Goal: Information Seeking & Learning: Learn about a topic

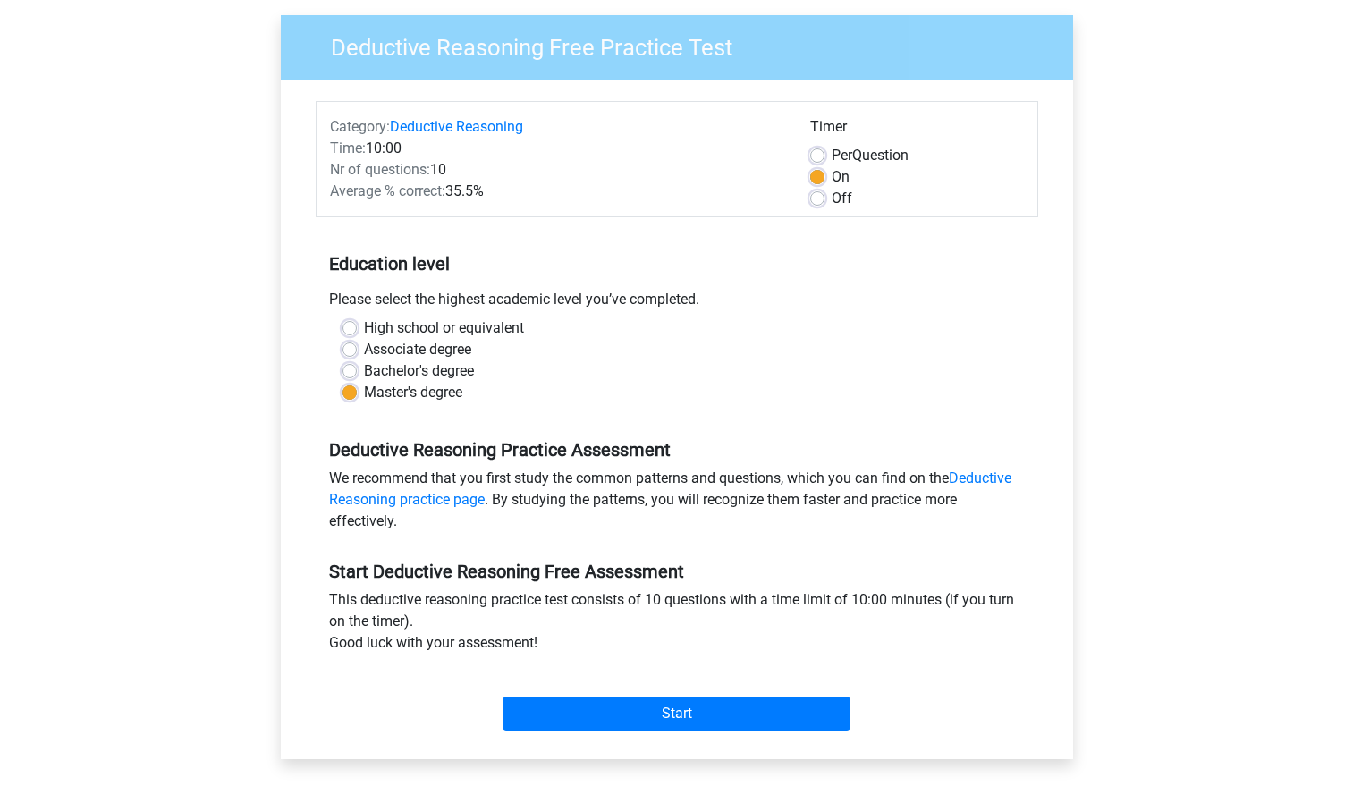
scroll to position [132, 0]
click at [732, 721] on input "Start" at bounding box center [677, 713] width 348 height 34
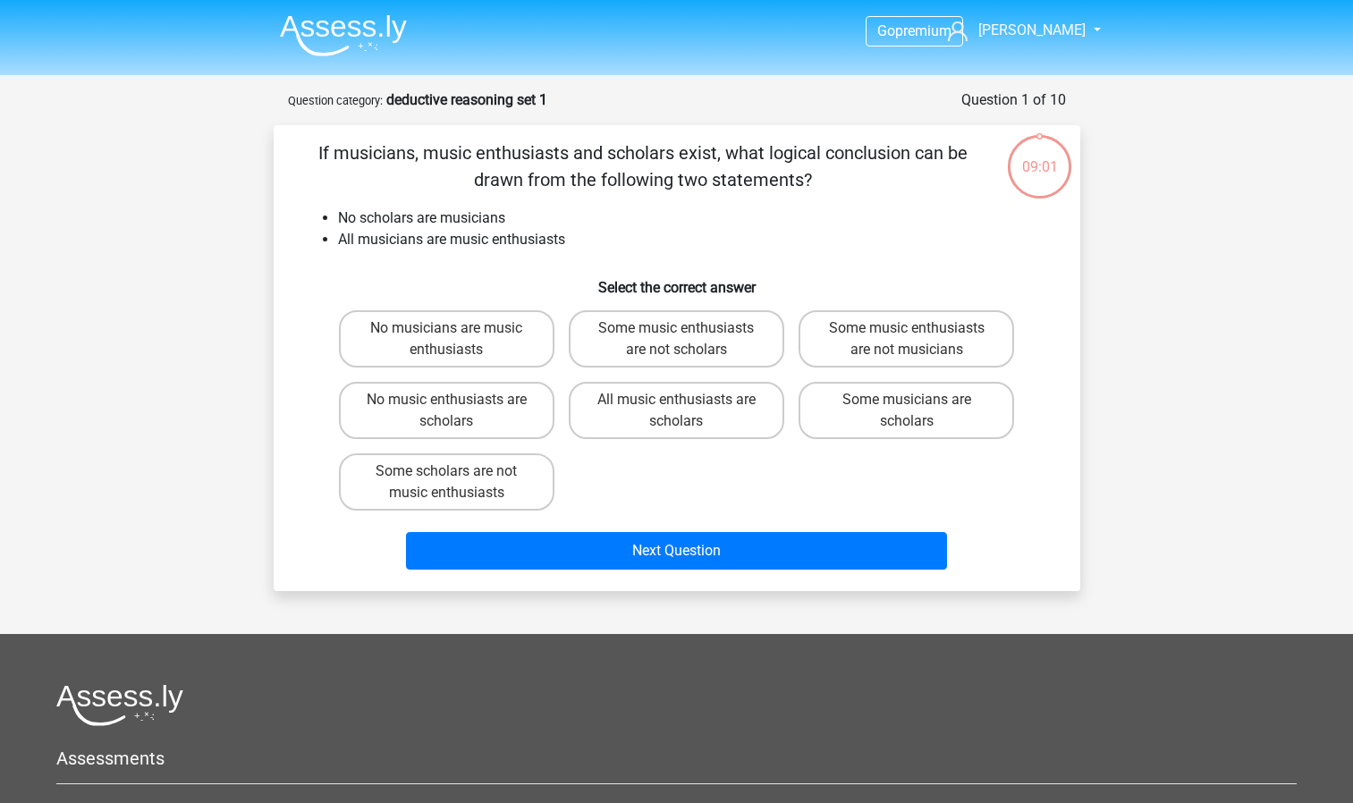
click at [455, 406] on input "No music enthusiasts are scholars" at bounding box center [452, 406] width 12 height 12
radio input "true"
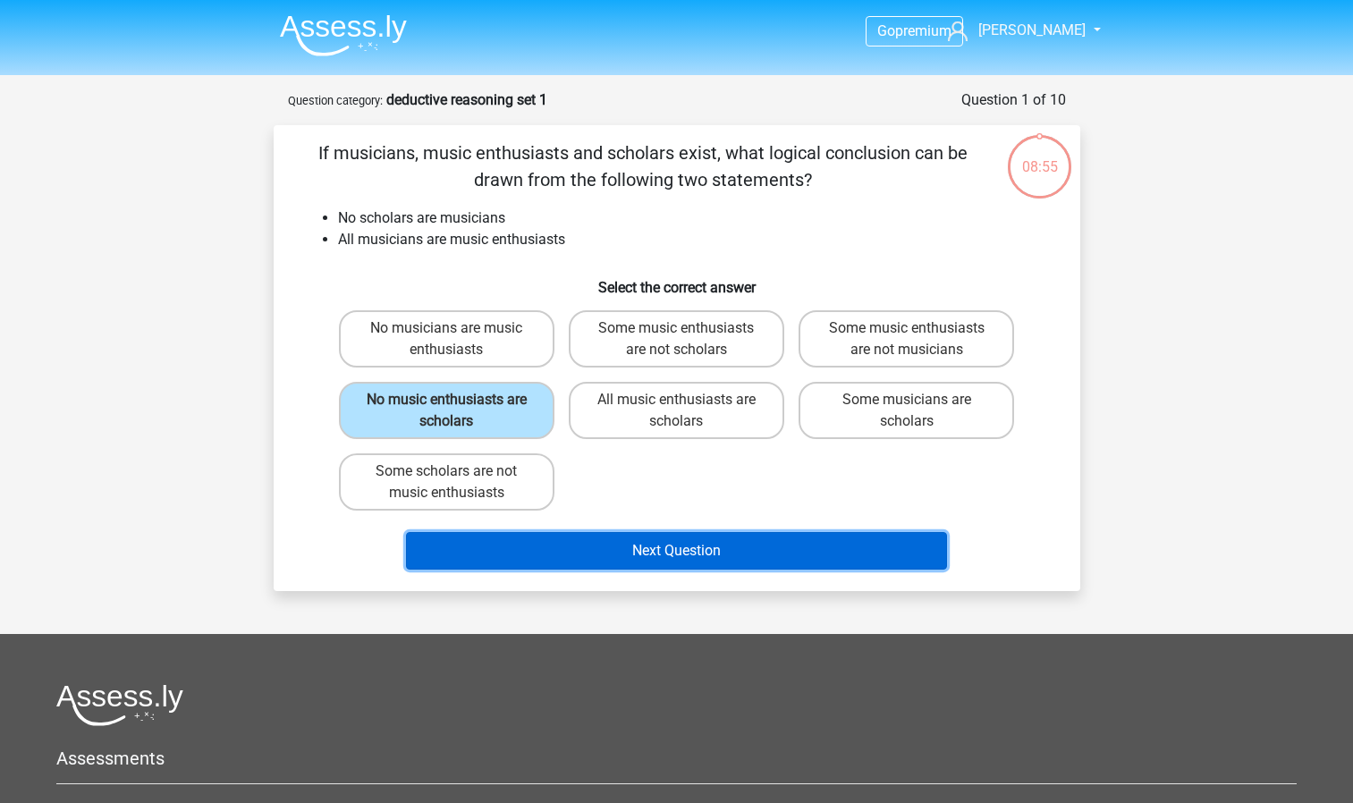
click at [626, 559] on button "Next Question" at bounding box center [676, 551] width 541 height 38
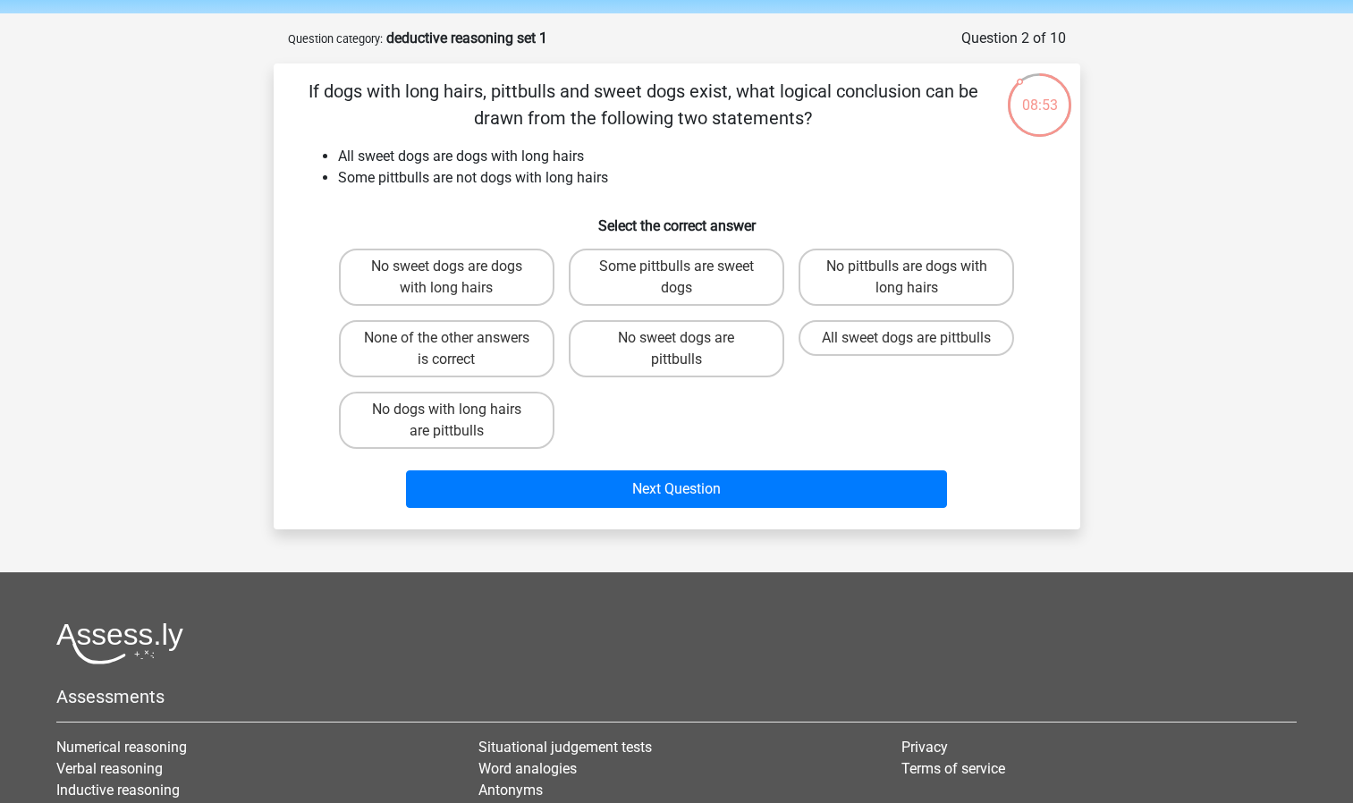
scroll to position [60, 0]
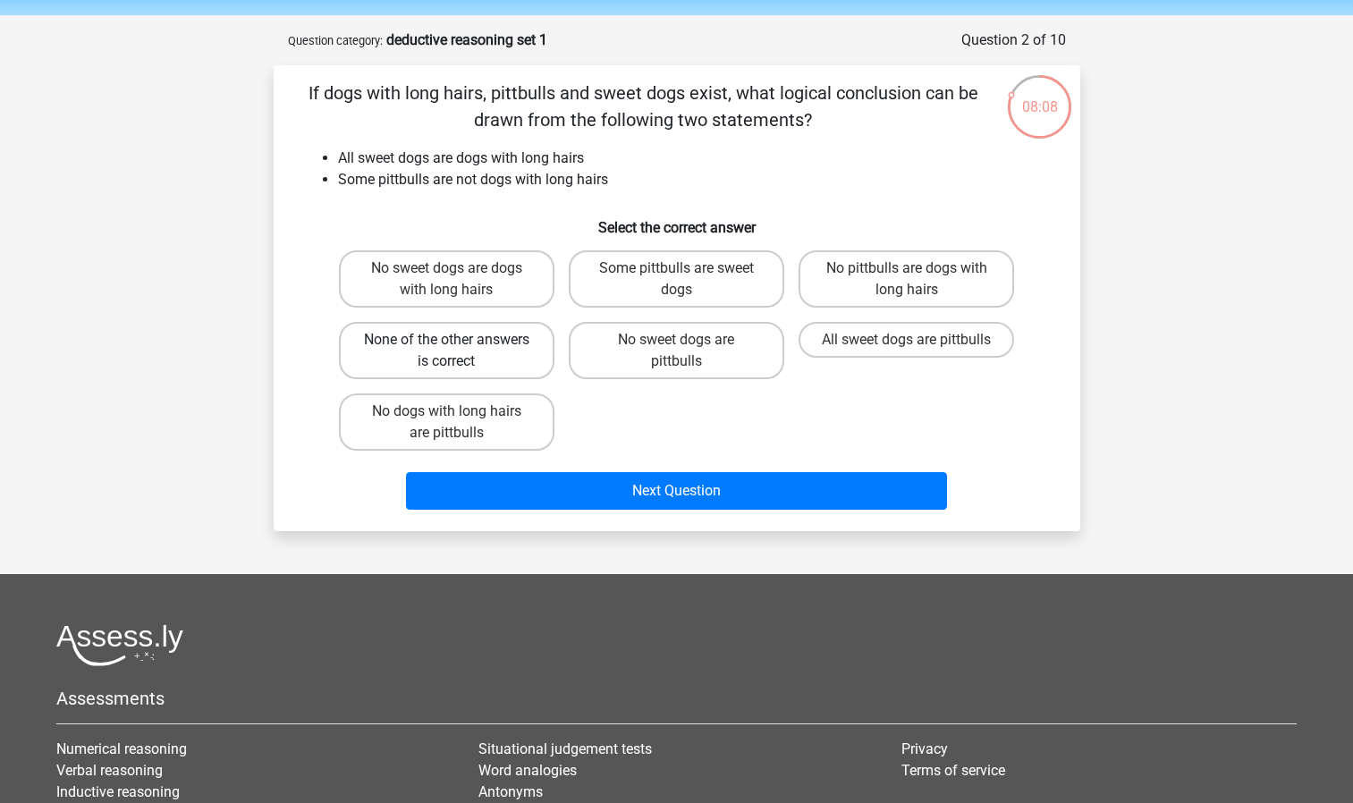
click at [488, 339] on label "None of the other answers is correct" at bounding box center [447, 350] width 216 height 57
click at [458, 340] on input "None of the other answers is correct" at bounding box center [452, 346] width 12 height 12
radio input "true"
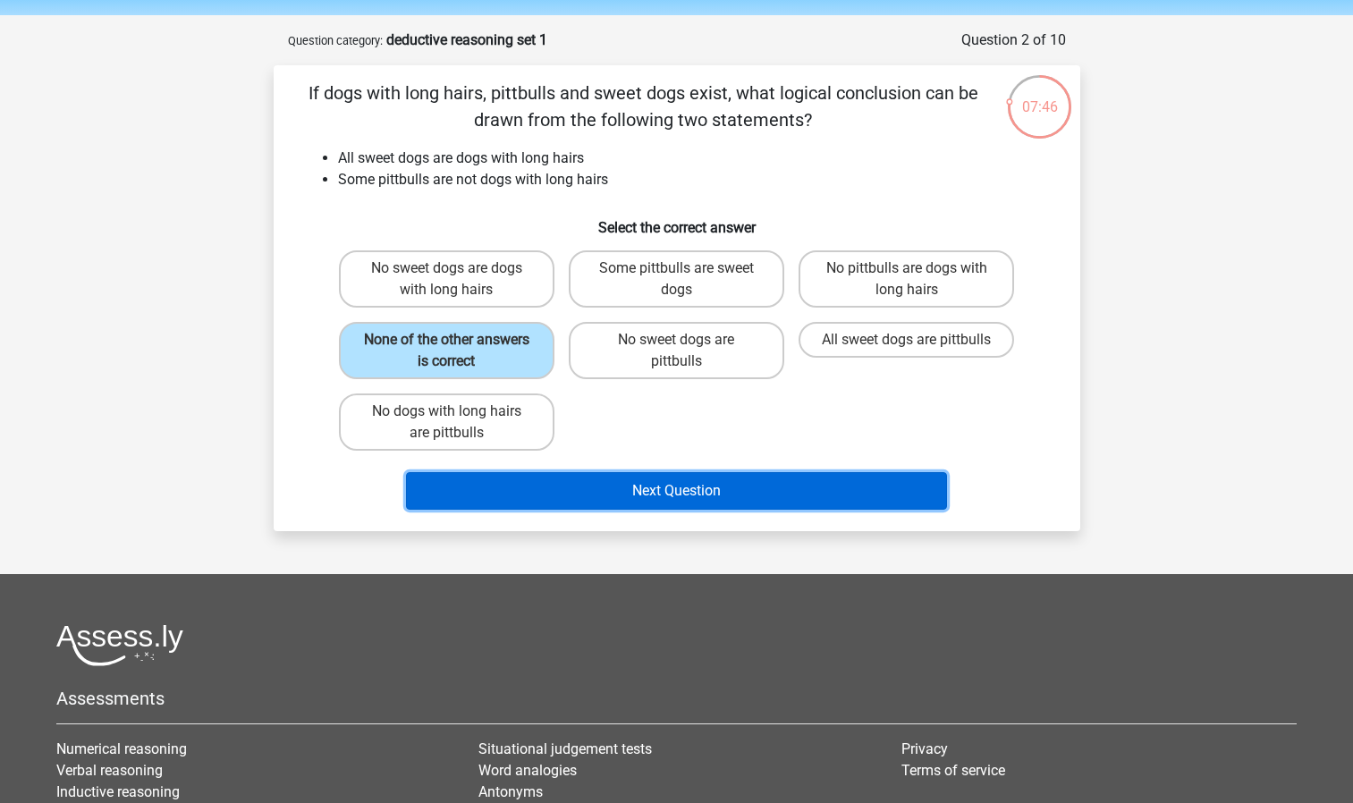
click at [691, 497] on button "Next Question" at bounding box center [676, 491] width 541 height 38
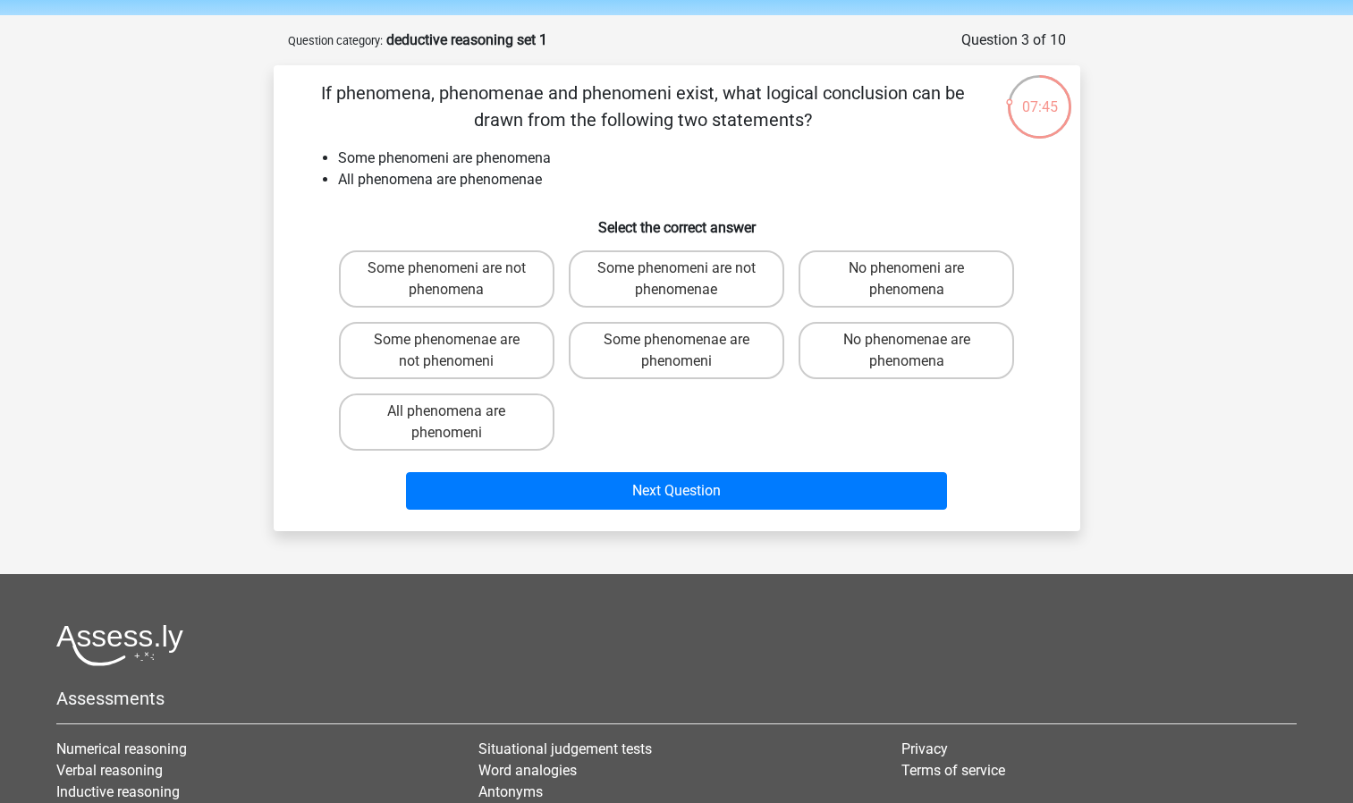
scroll to position [89, 0]
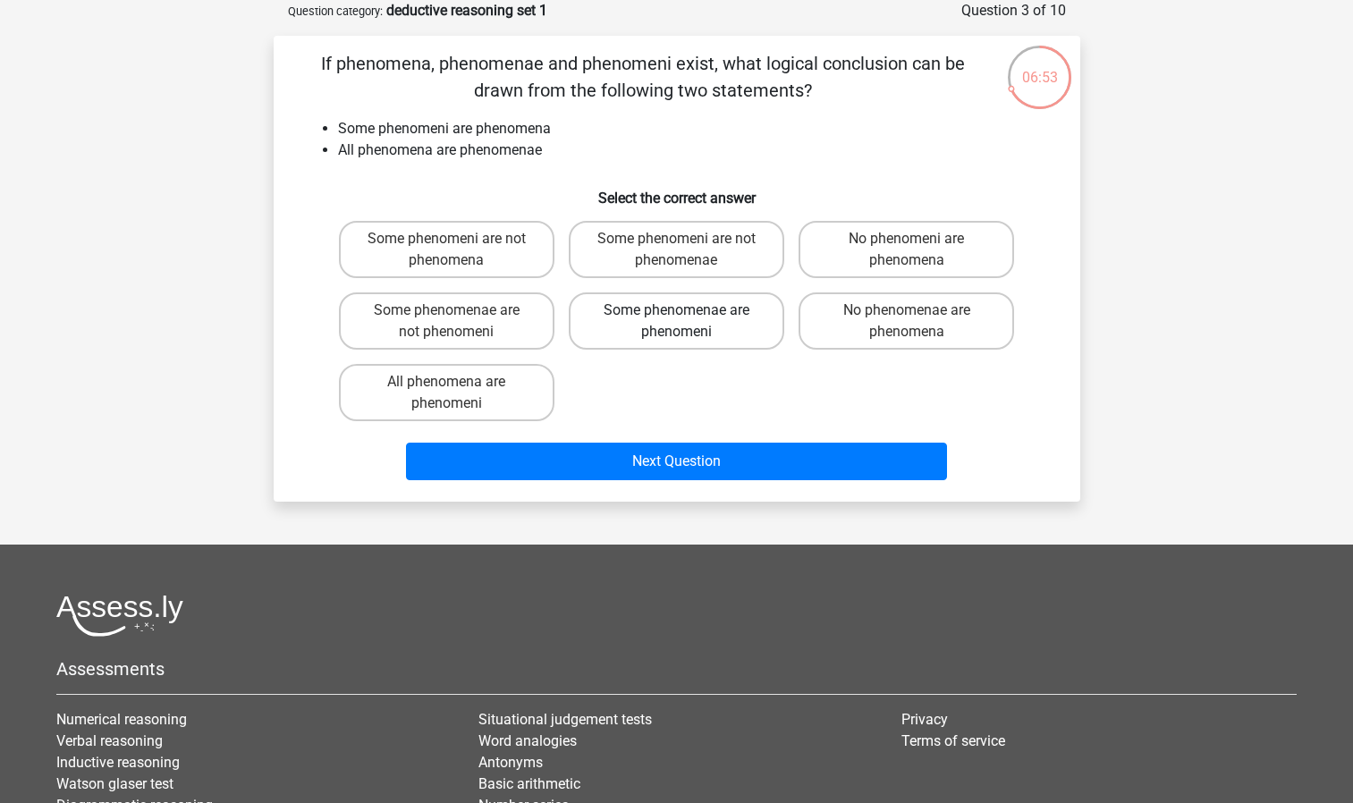
click at [730, 334] on label "Some phenomenae are phenomeni" at bounding box center [677, 320] width 216 height 57
click at [688, 322] on input "Some phenomenae are phenomeni" at bounding box center [682, 316] width 12 height 12
radio input "true"
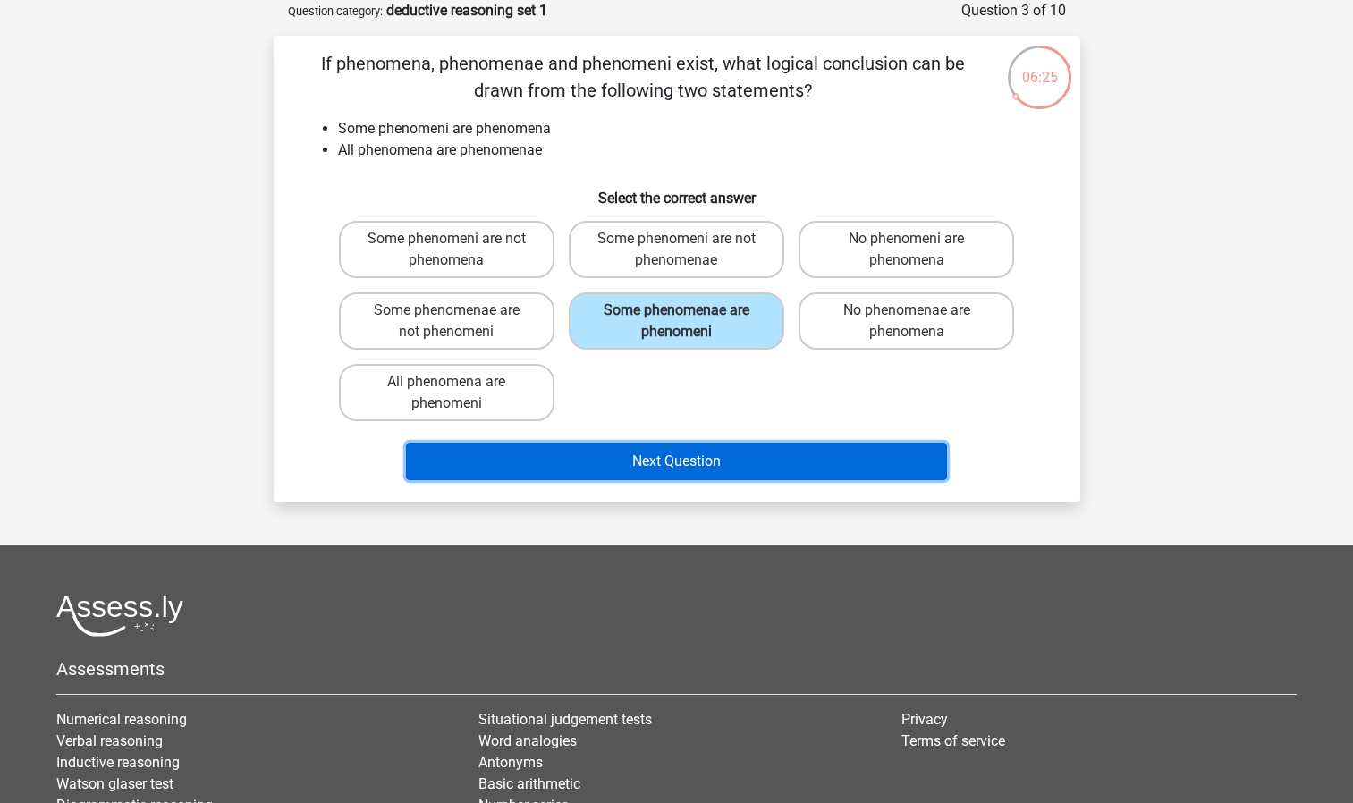
click at [700, 462] on button "Next Question" at bounding box center [676, 462] width 541 height 38
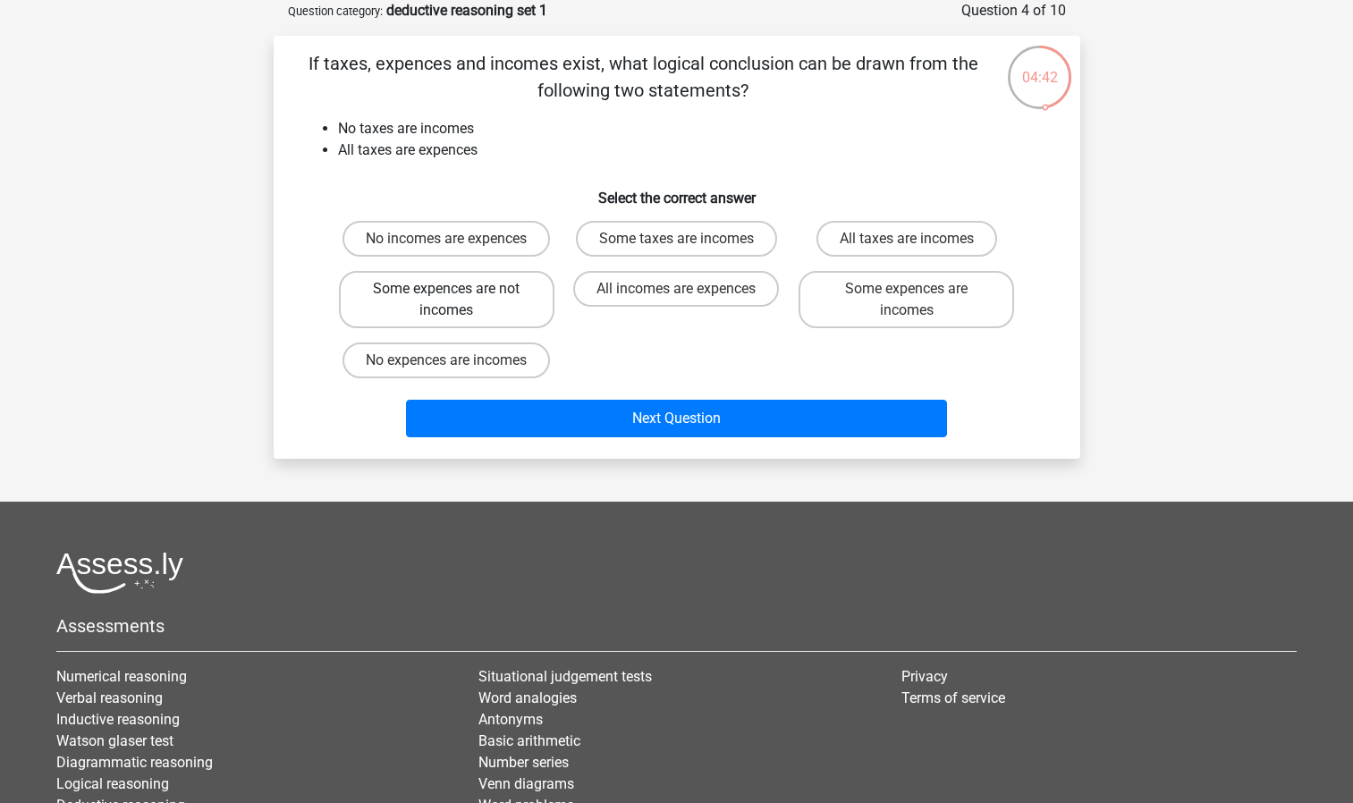
click at [392, 301] on label "Some expences are not incomes" at bounding box center [447, 299] width 216 height 57
click at [446, 301] on input "Some expences are not incomes" at bounding box center [452, 295] width 12 height 12
radio input "true"
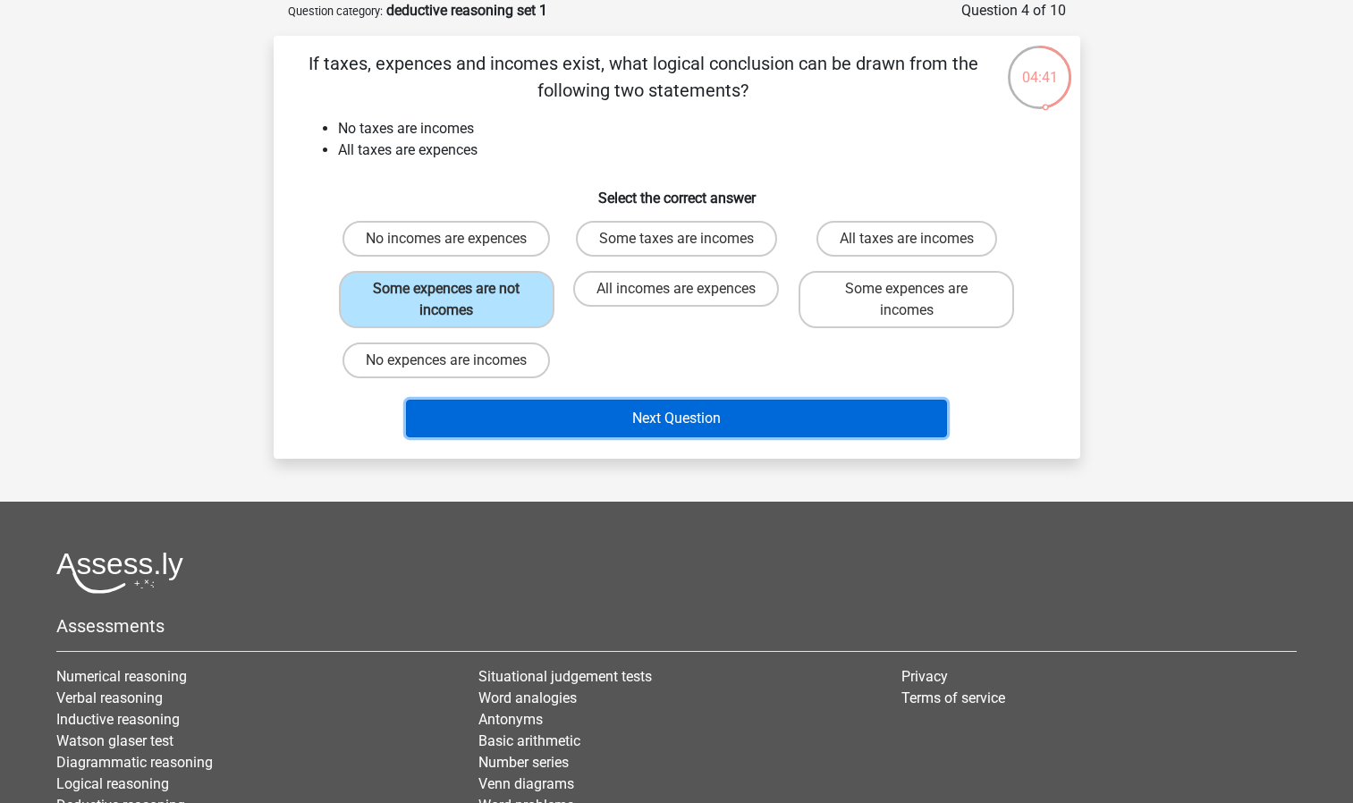
click at [626, 426] on button "Next Question" at bounding box center [676, 419] width 541 height 38
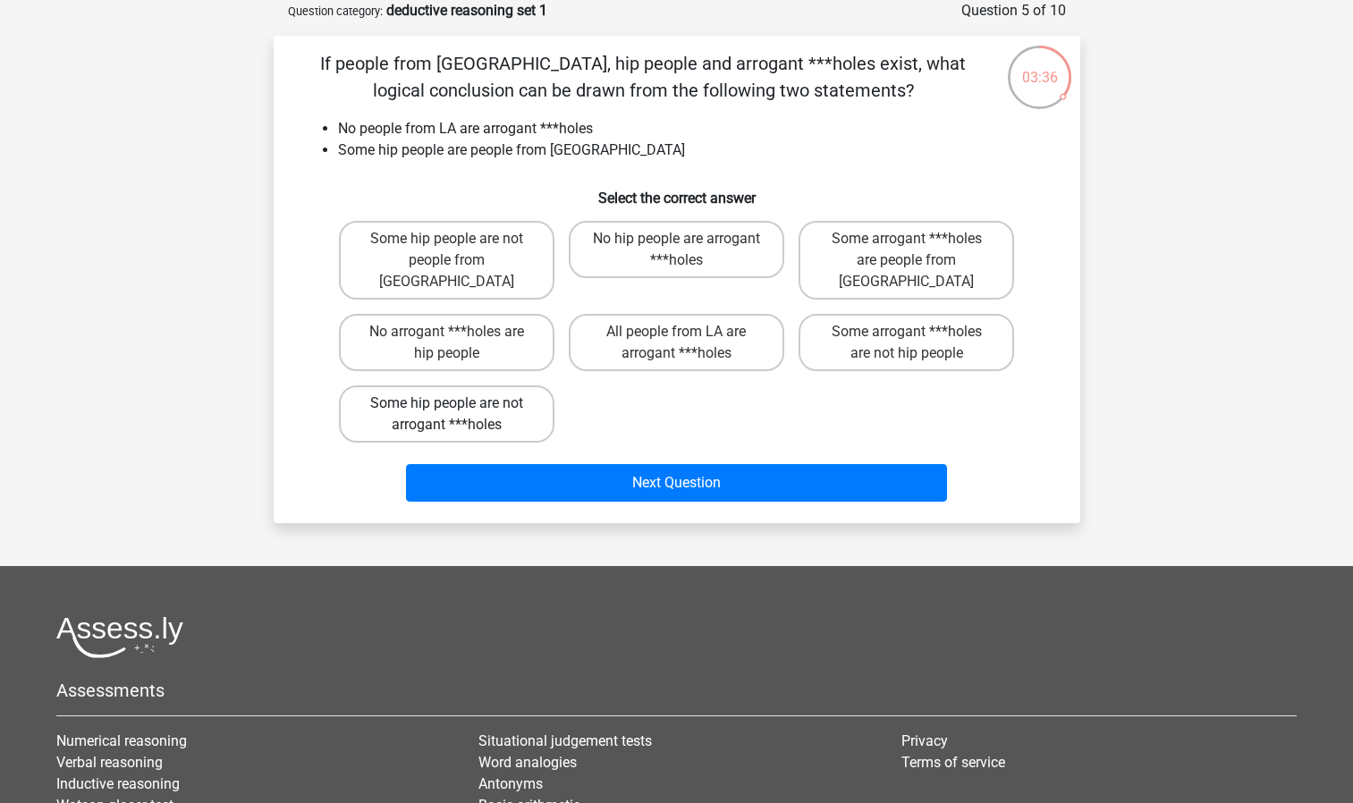
click at [525, 397] on label "Some hip people are not arrogant ***holes" at bounding box center [447, 414] width 216 height 57
click at [458, 403] on input "Some hip people are not arrogant ***holes" at bounding box center [452, 409] width 12 height 12
radio input "true"
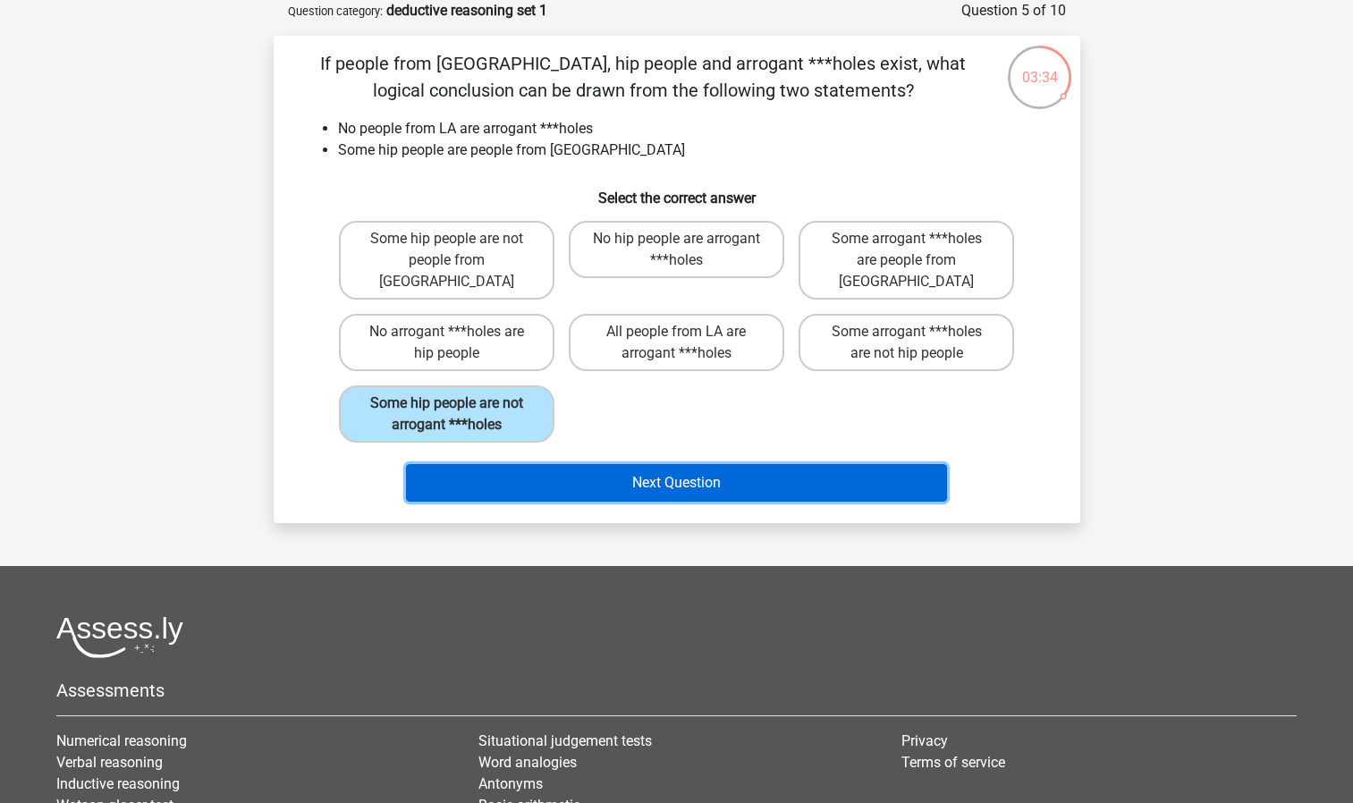
click at [585, 464] on button "Next Question" at bounding box center [676, 483] width 541 height 38
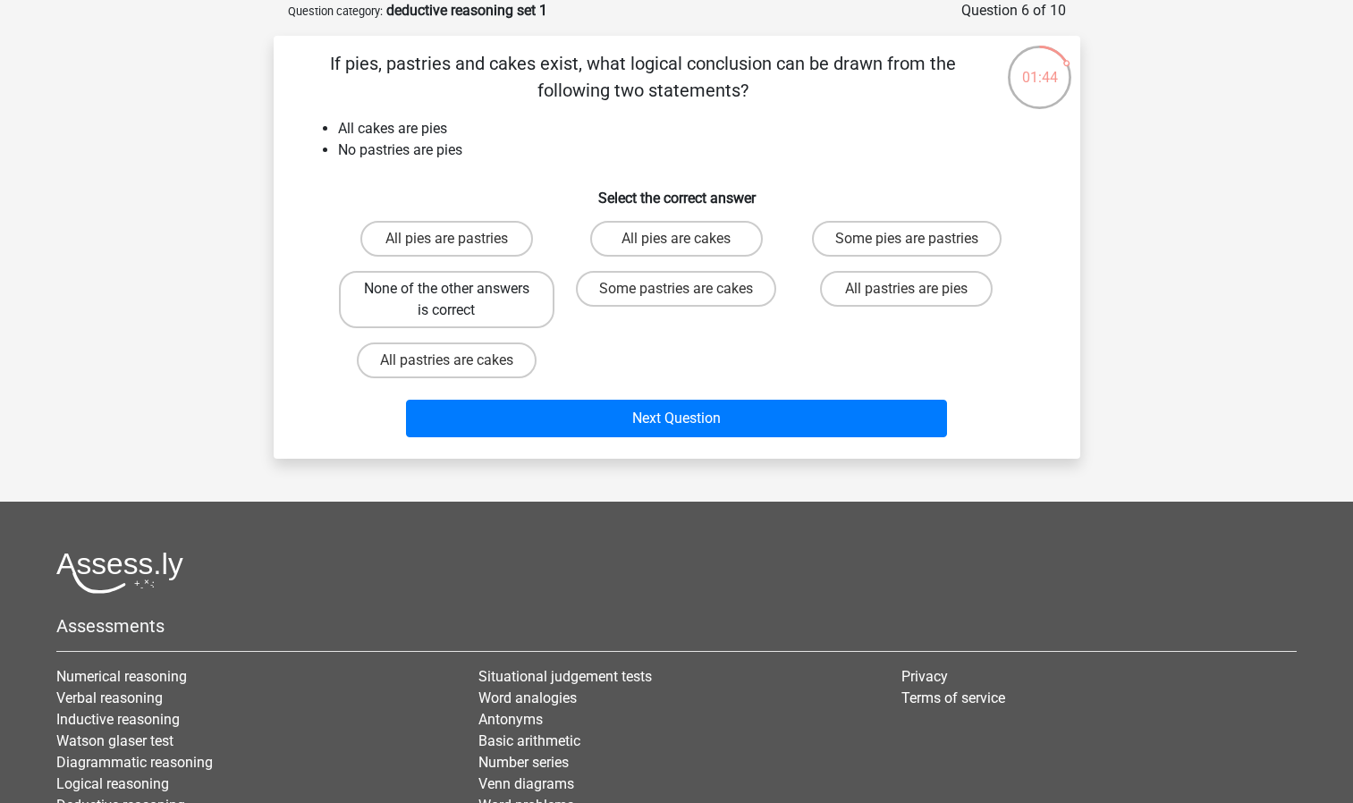
click at [479, 314] on label "None of the other answers is correct" at bounding box center [447, 299] width 216 height 57
click at [458, 301] on input "None of the other answers is correct" at bounding box center [452, 295] width 12 height 12
radio input "true"
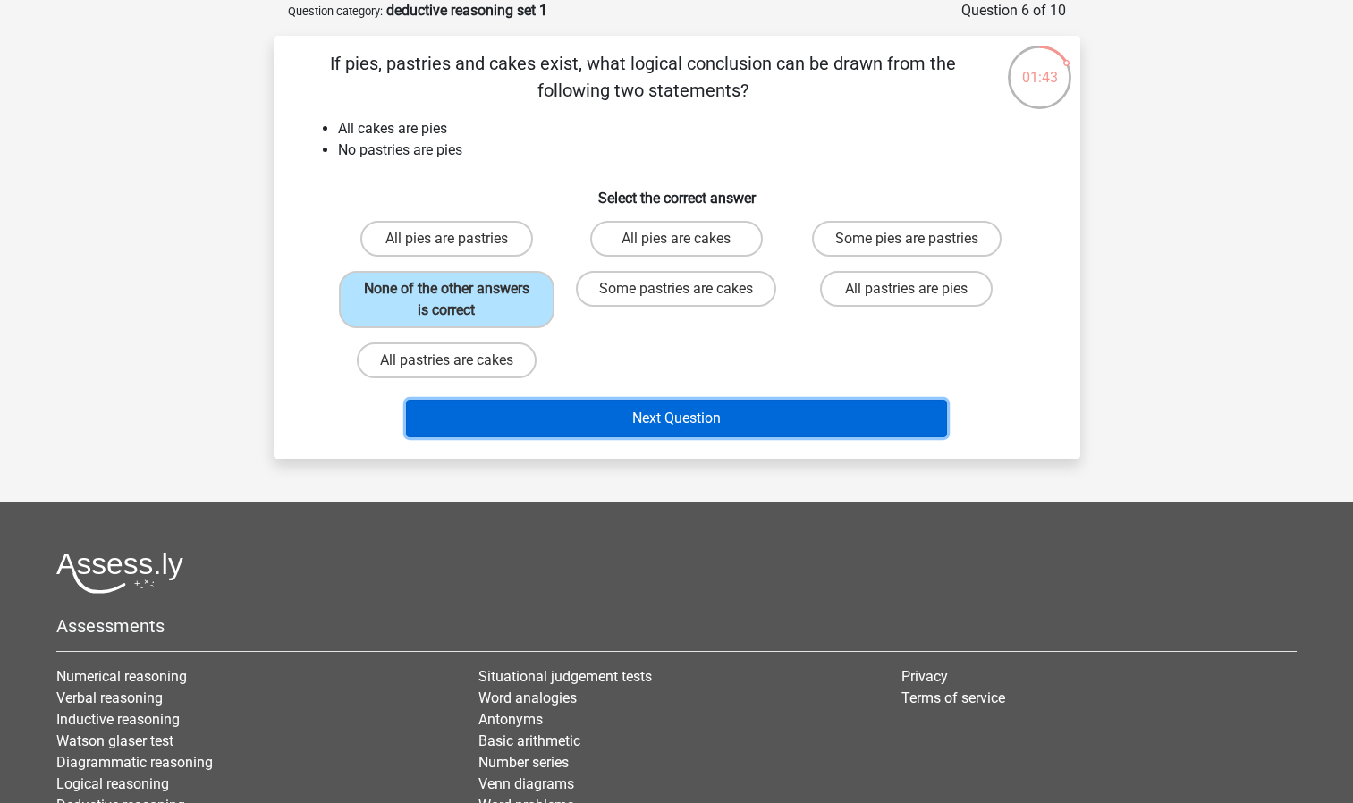
click at [546, 406] on button "Next Question" at bounding box center [676, 419] width 541 height 38
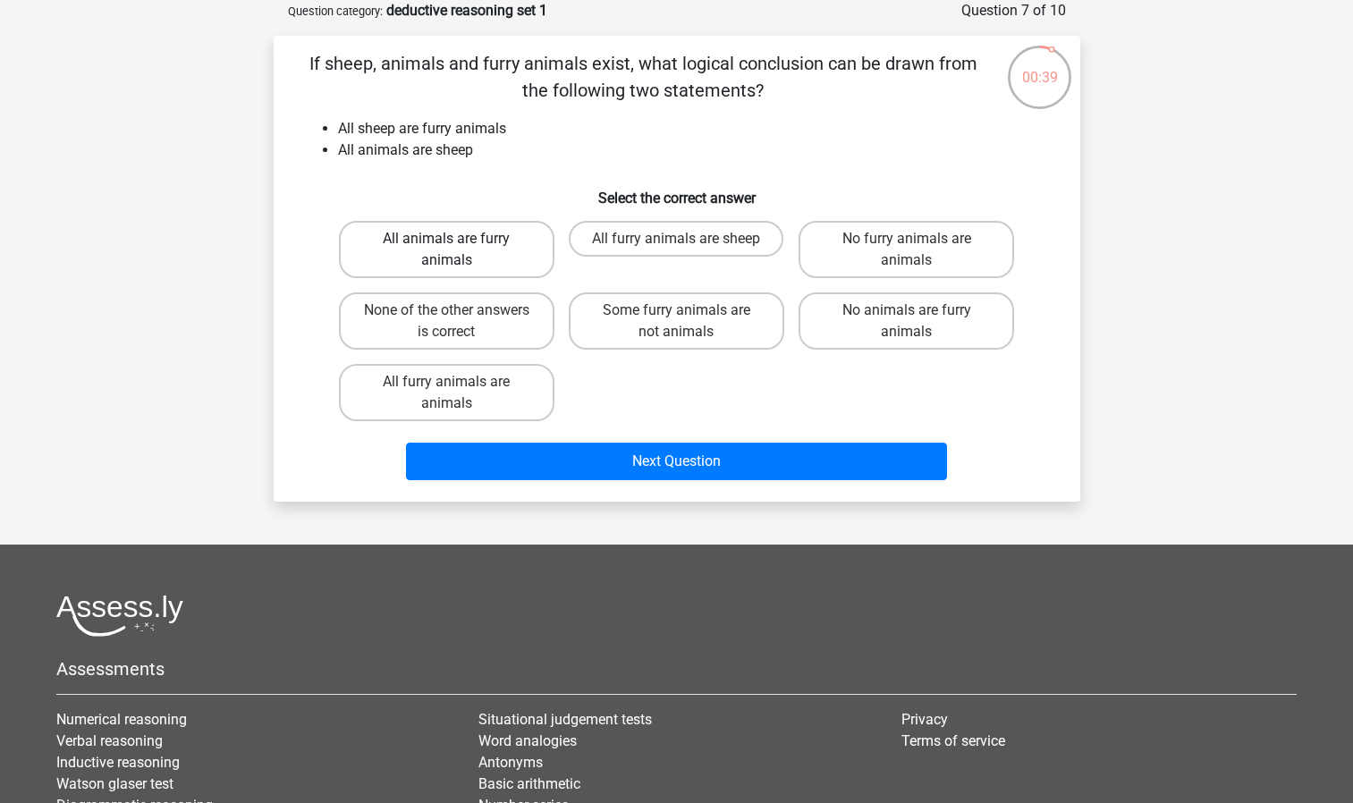
click at [430, 248] on label "All animals are furry animals" at bounding box center [447, 249] width 216 height 57
click at [446, 248] on input "All animals are furry animals" at bounding box center [452, 245] width 12 height 12
radio input "true"
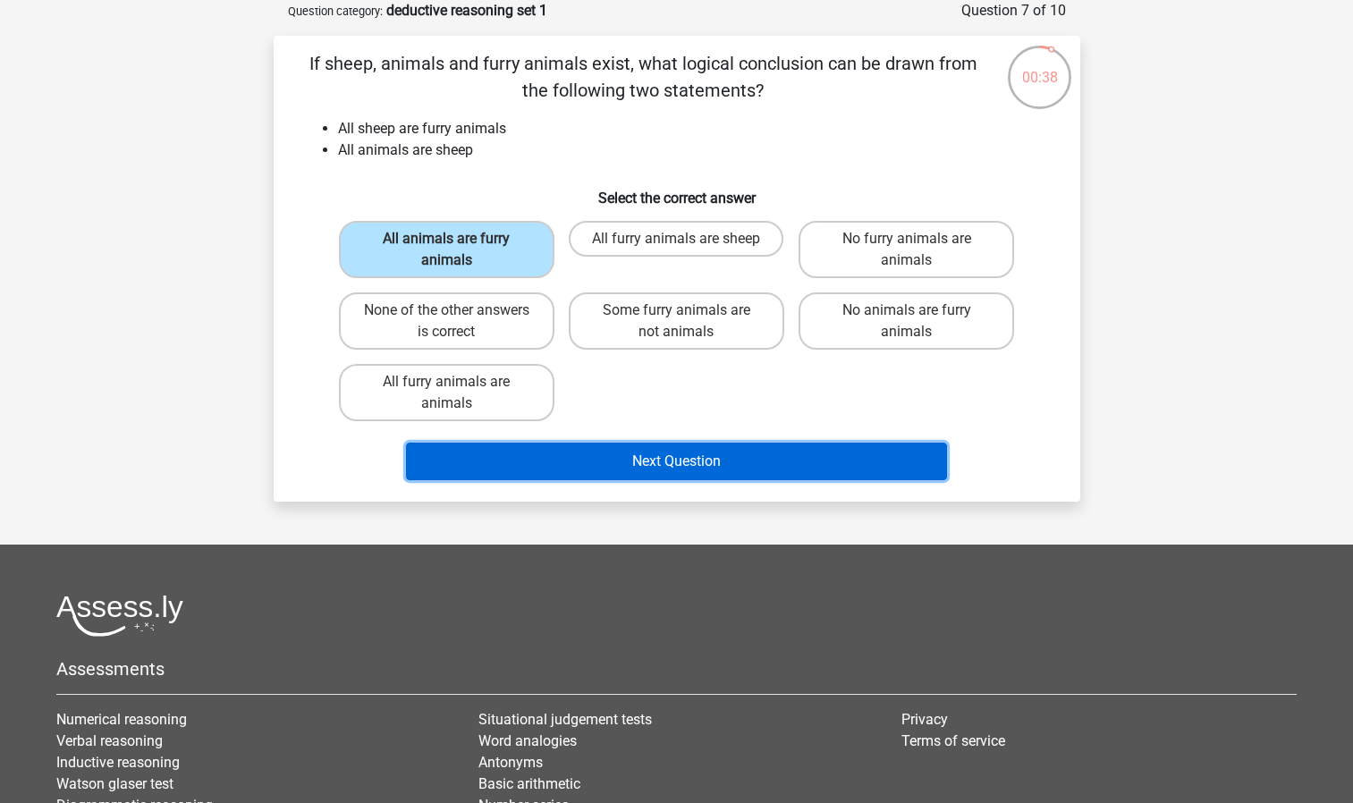
click at [639, 460] on button "Next Question" at bounding box center [676, 462] width 541 height 38
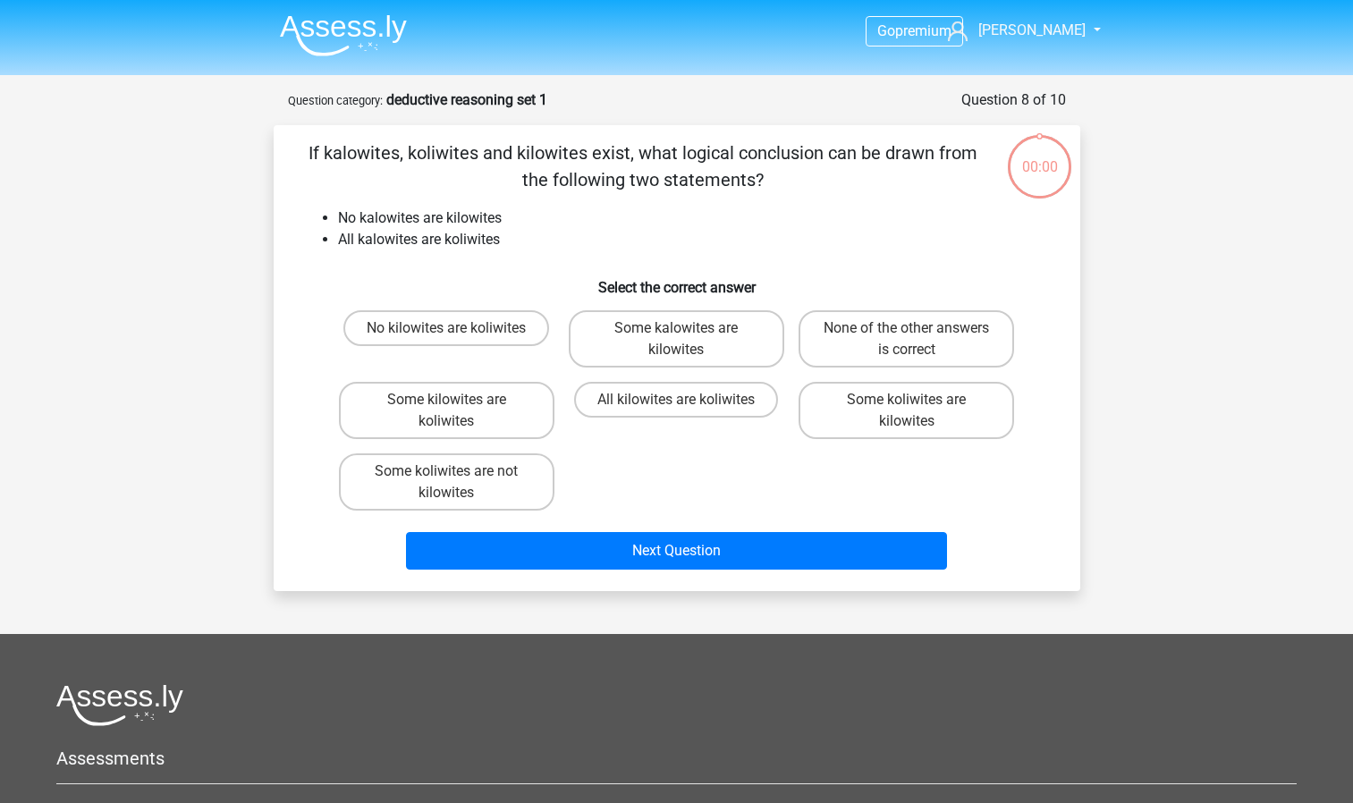
scroll to position [89, 0]
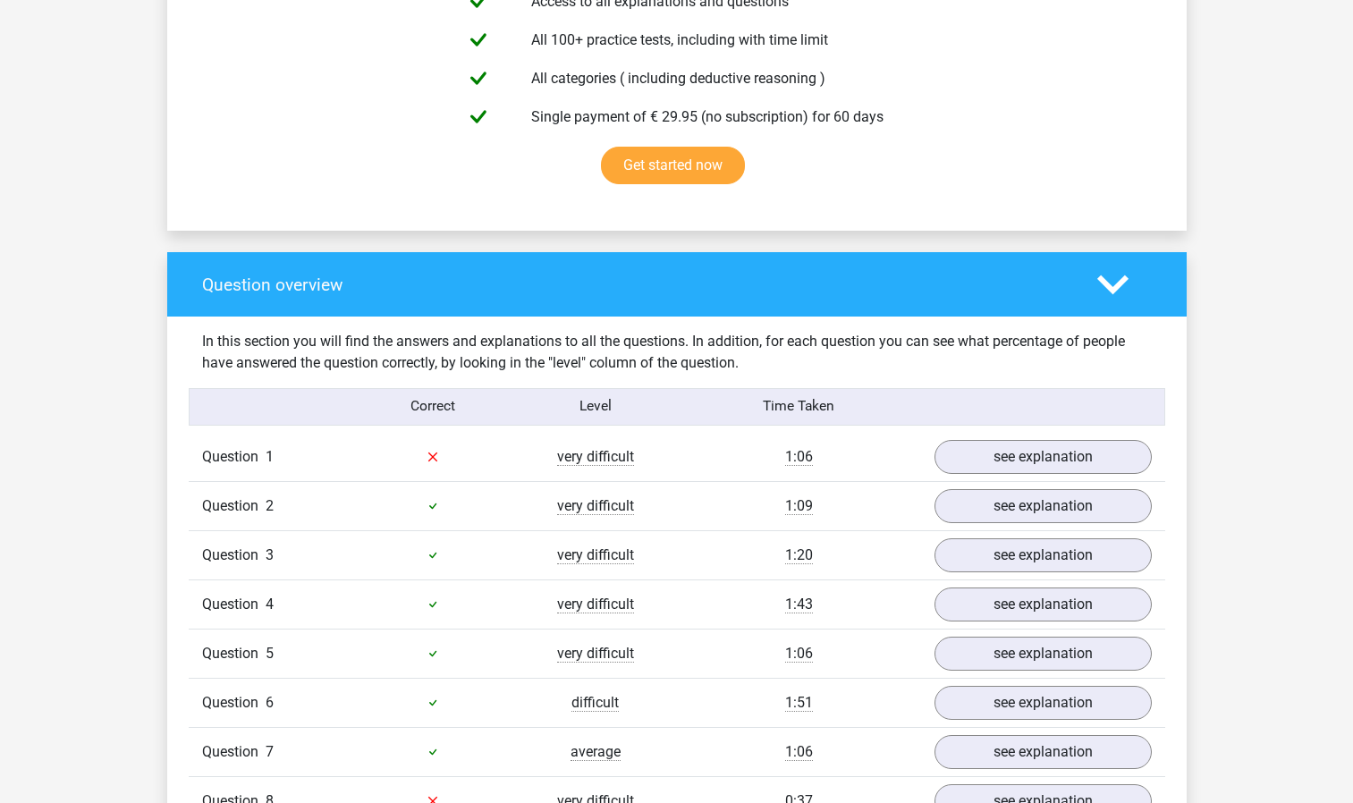
scroll to position [1070, 0]
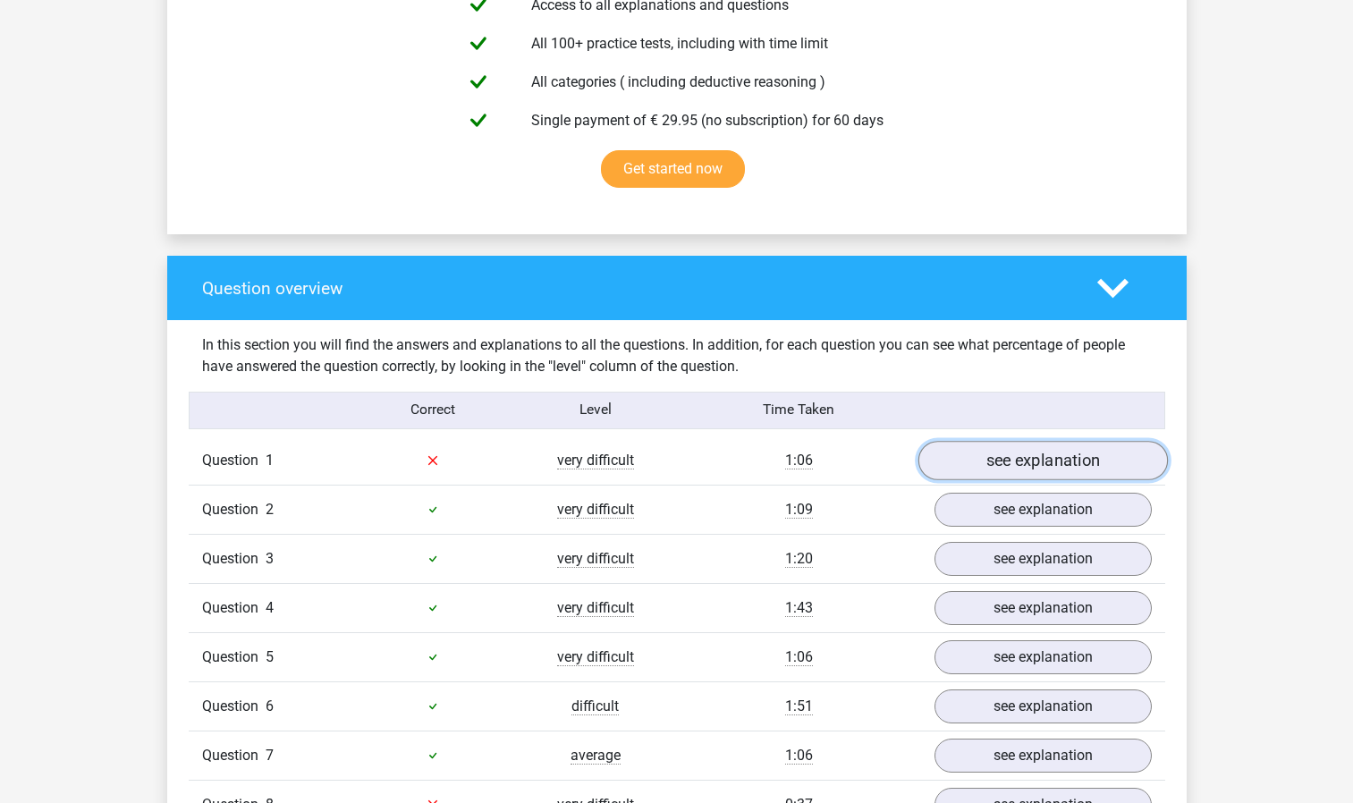
click at [1022, 458] on link "see explanation" at bounding box center [1043, 460] width 250 height 39
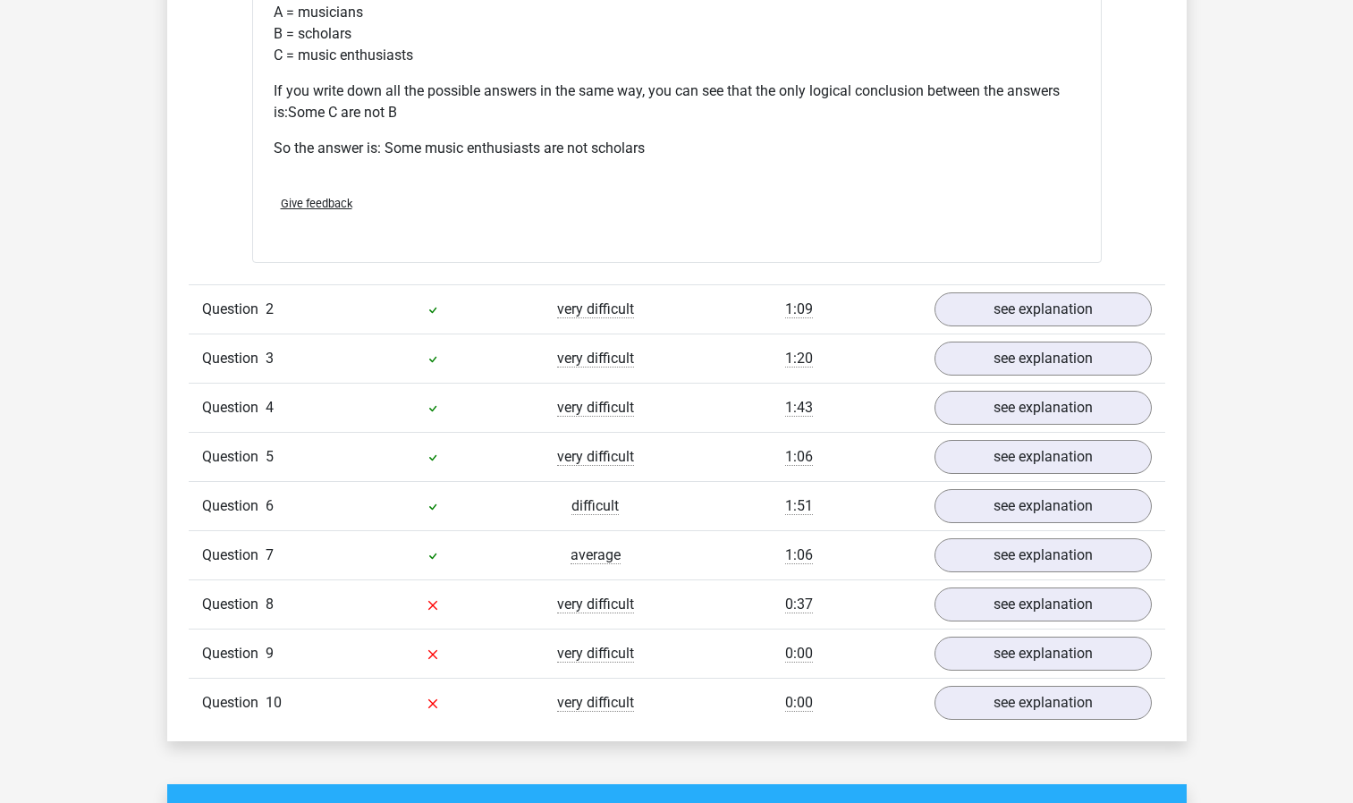
scroll to position [2002, 0]
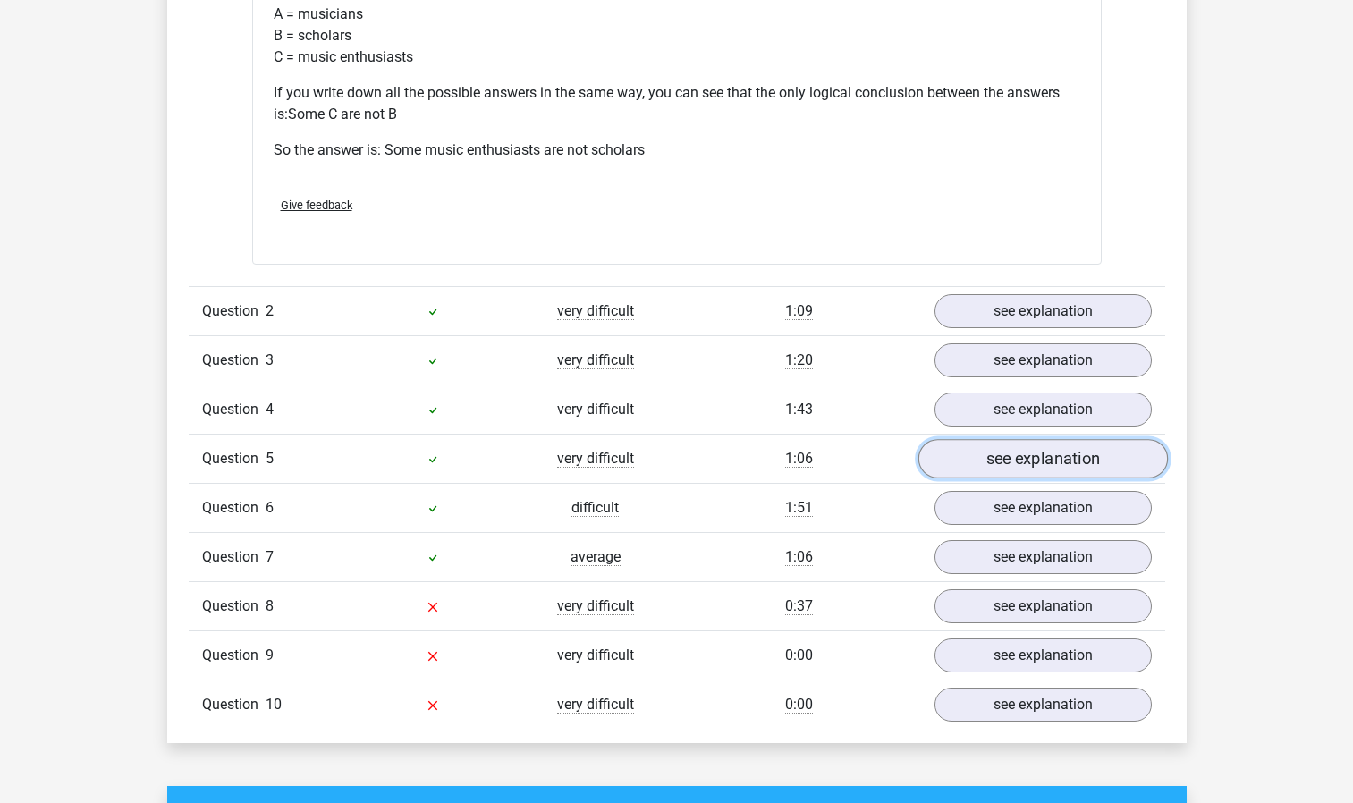
click at [961, 457] on link "see explanation" at bounding box center [1043, 458] width 250 height 39
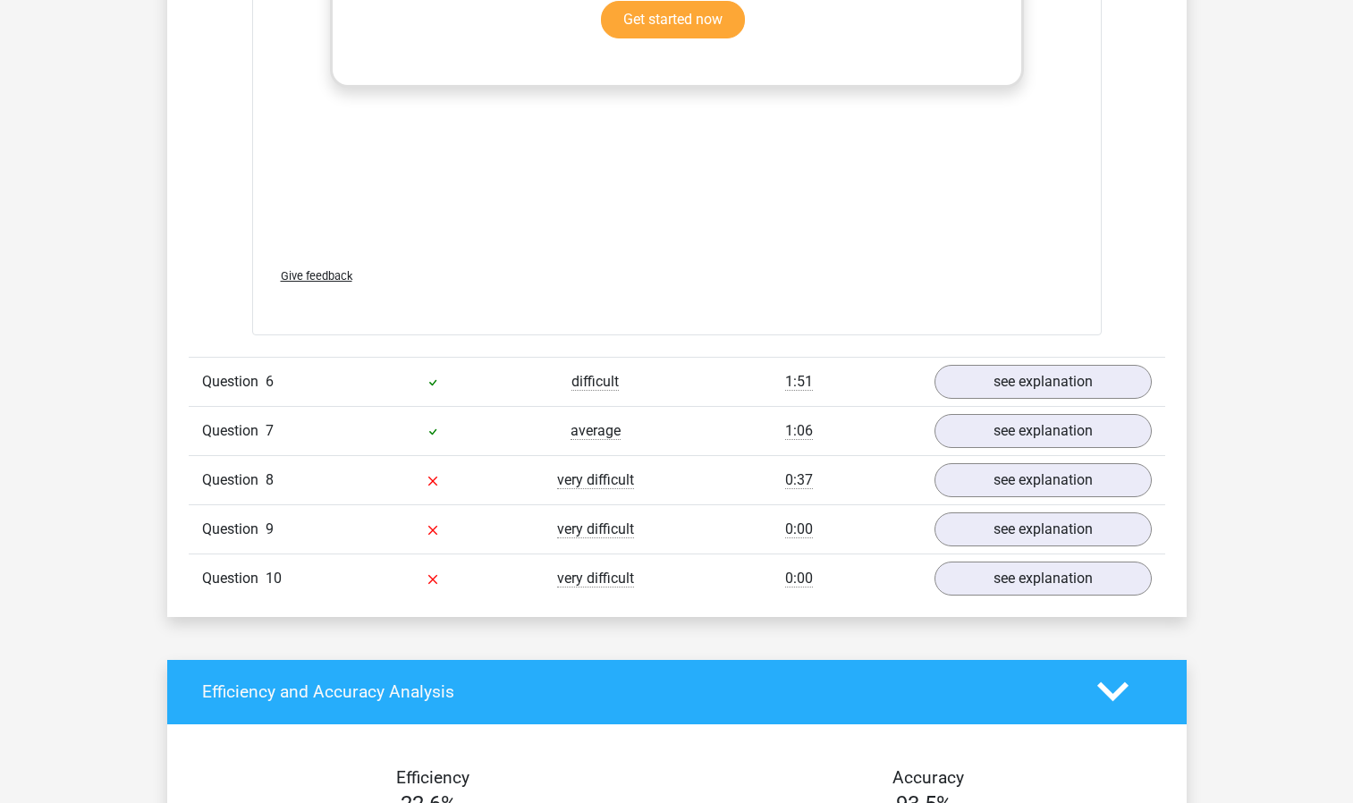
scroll to position [3134, 0]
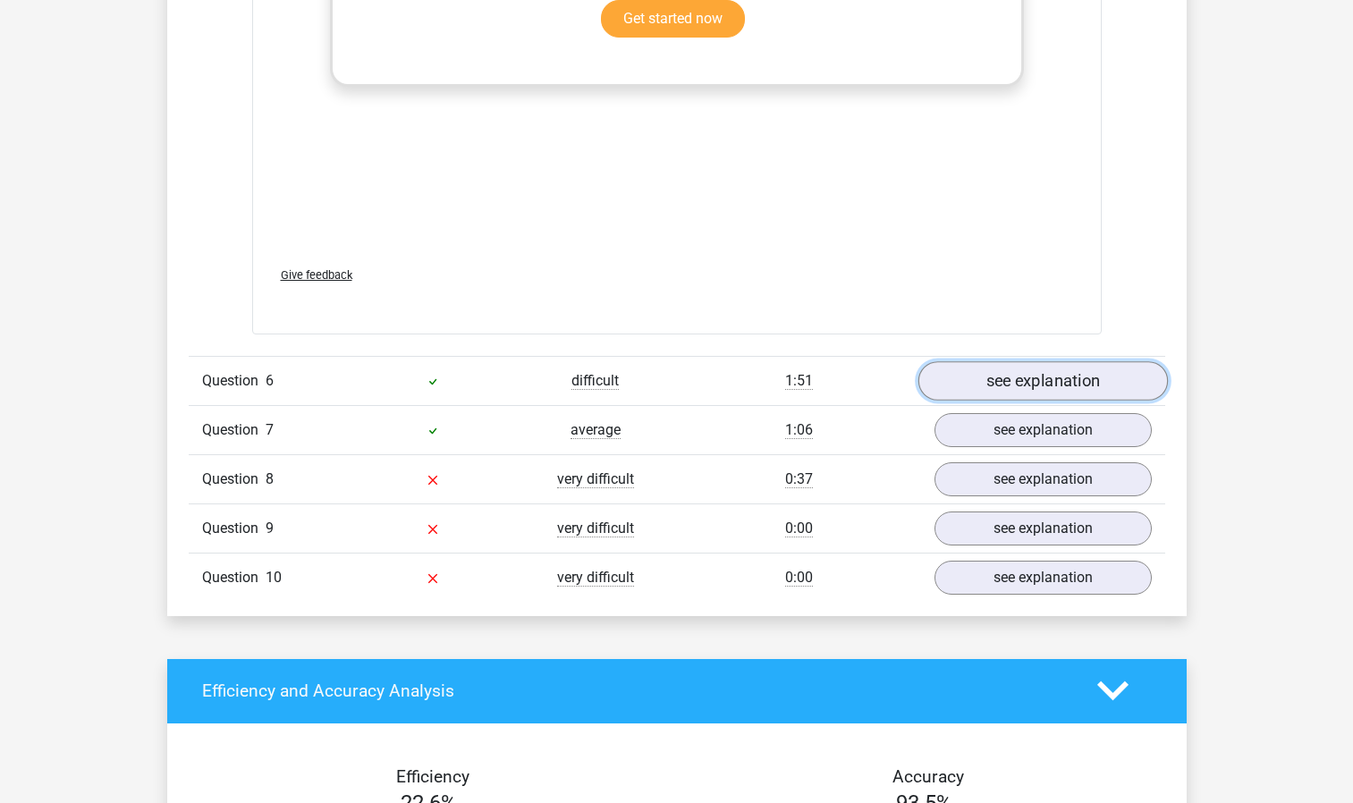
click at [1030, 387] on link "see explanation" at bounding box center [1043, 380] width 250 height 39
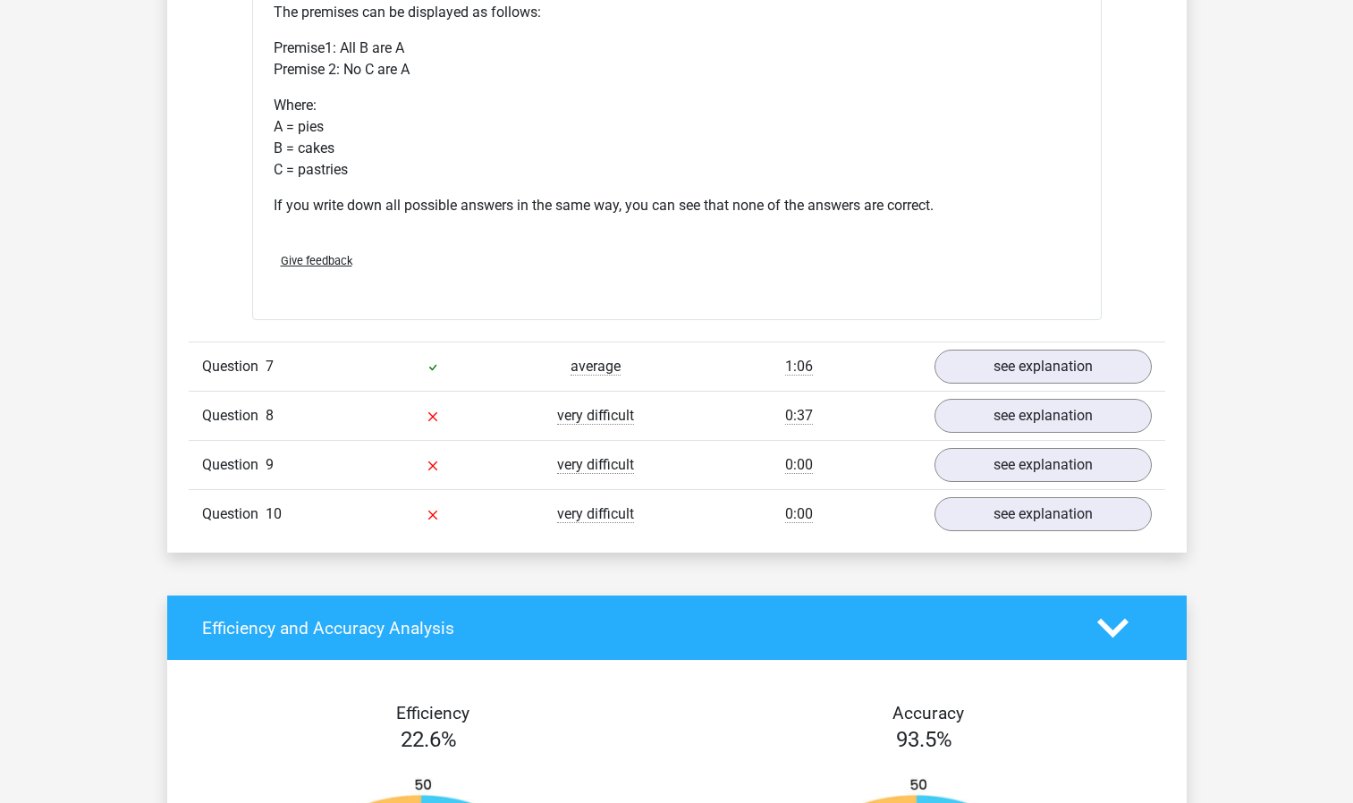
scroll to position [3875, 0]
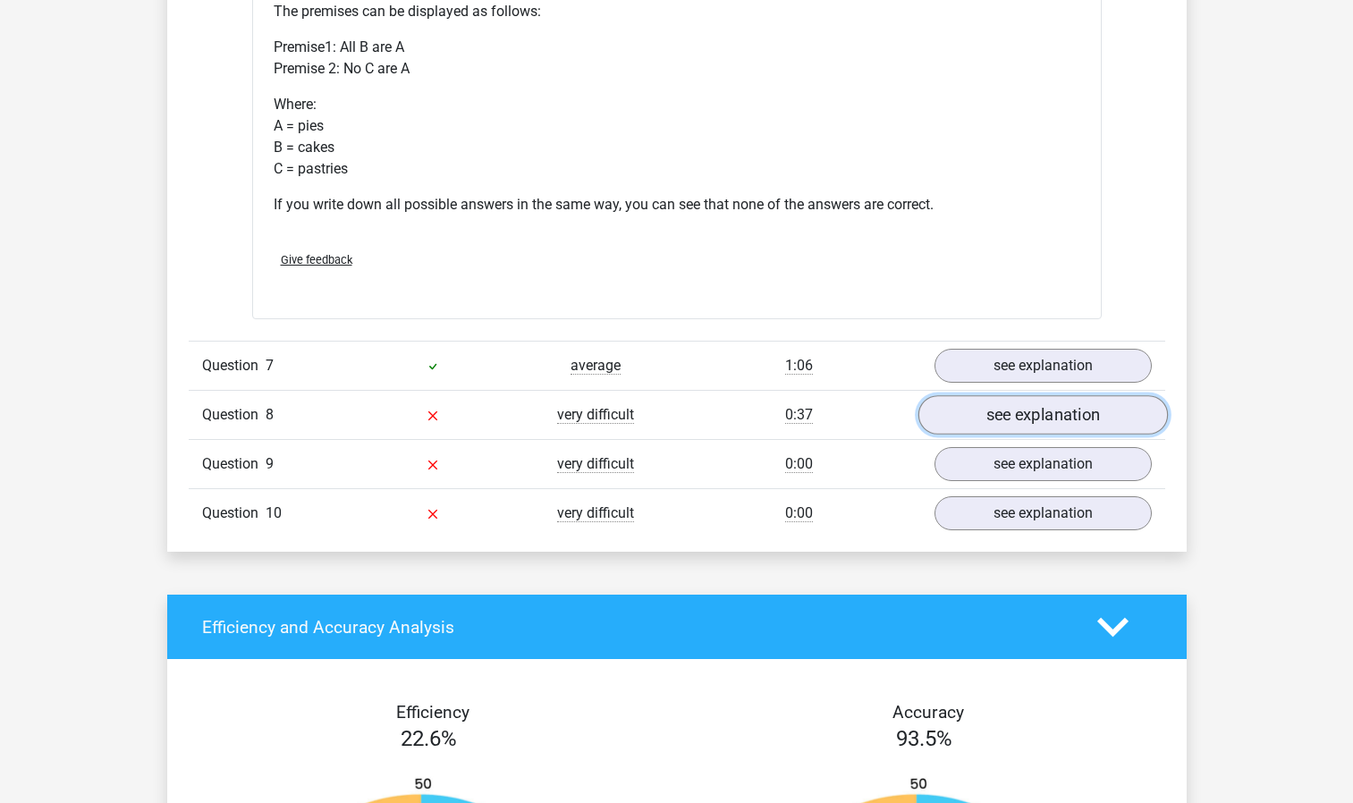
click at [1002, 415] on link "see explanation" at bounding box center [1043, 414] width 250 height 39
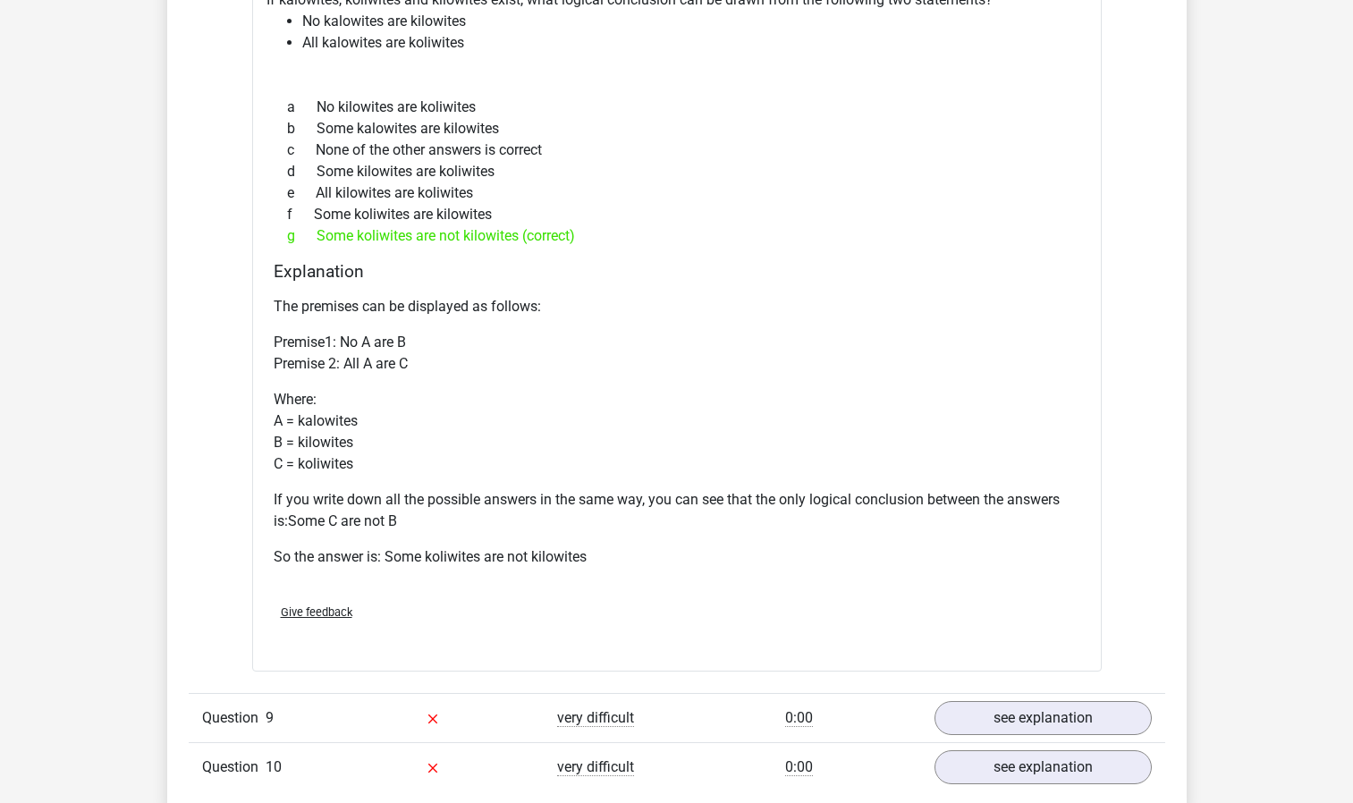
scroll to position [4355, 0]
click at [1106, 711] on link "see explanation" at bounding box center [1043, 718] width 250 height 39
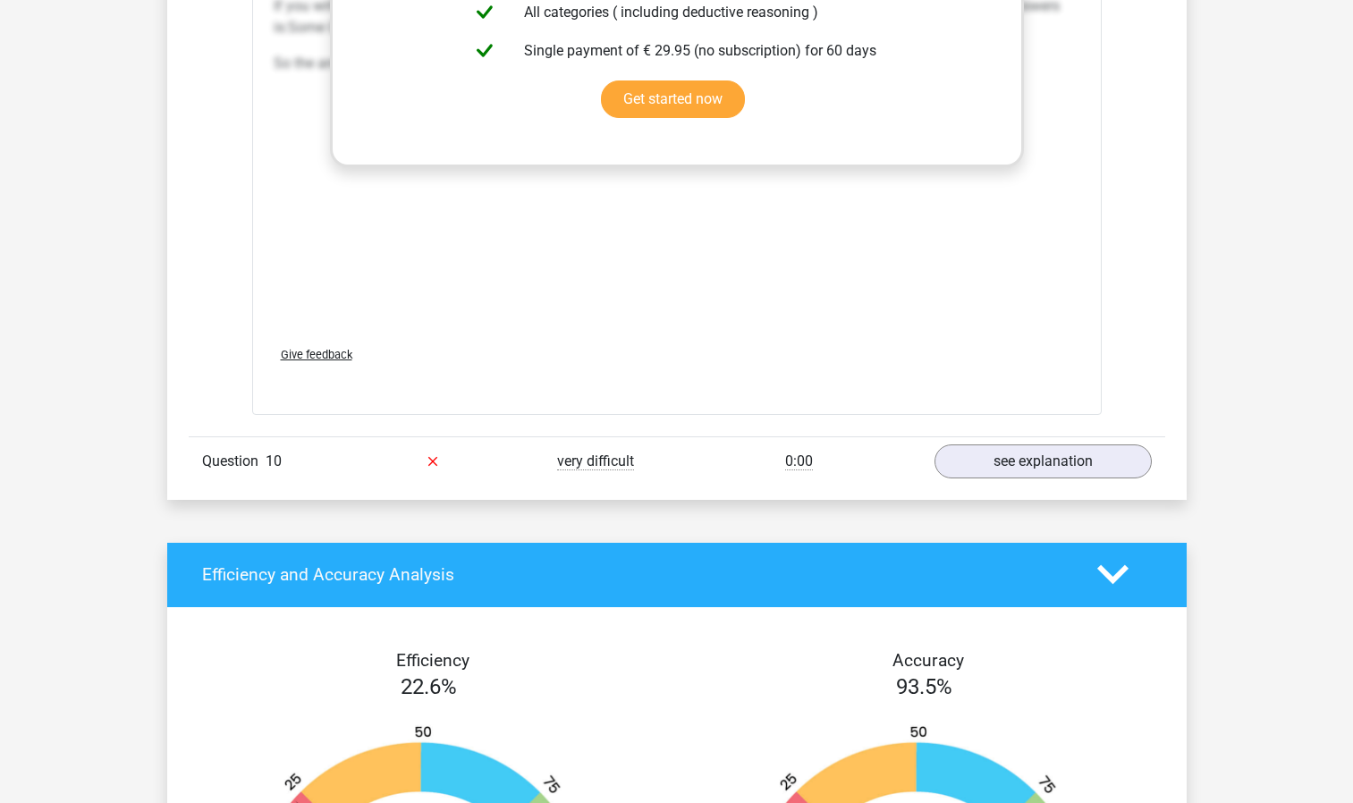
scroll to position [5643, 0]
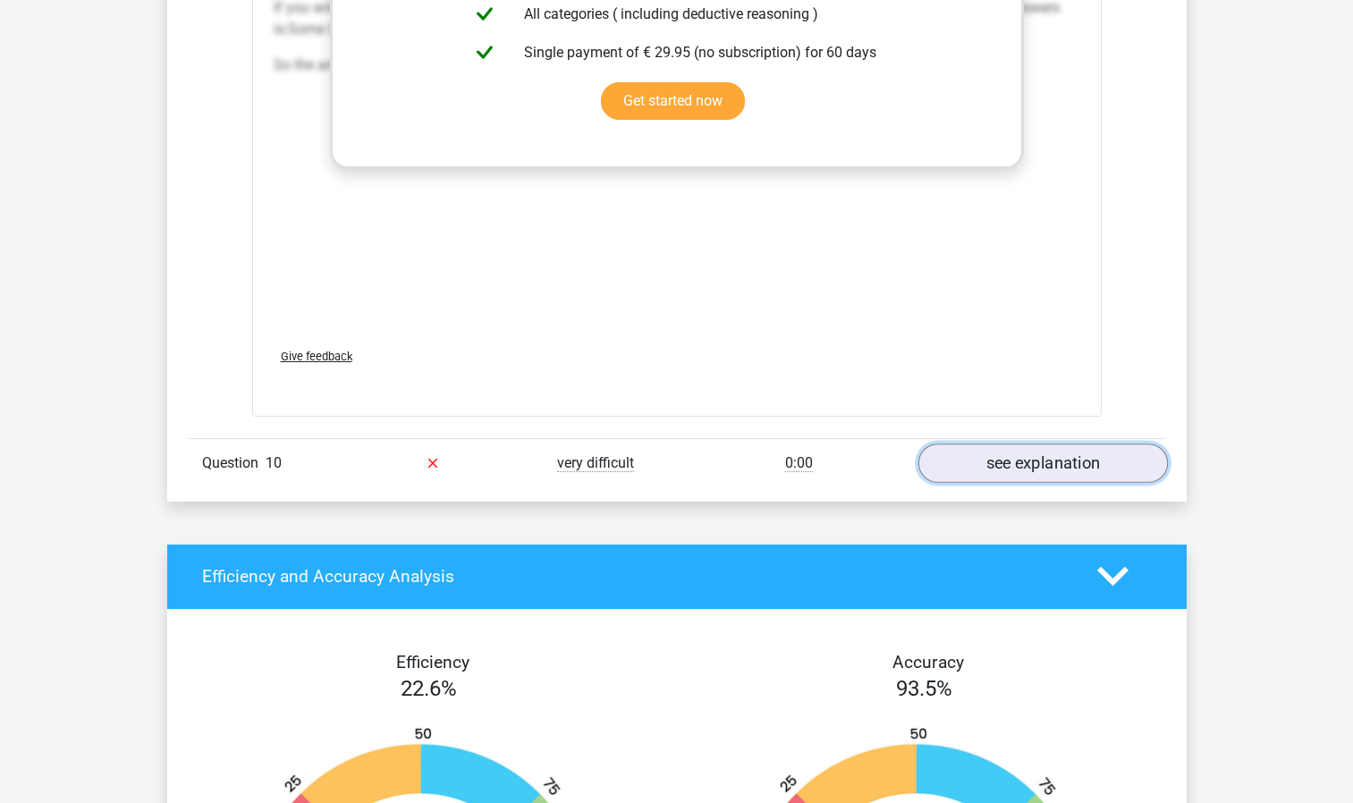
click at [1052, 466] on link "see explanation" at bounding box center [1043, 463] width 250 height 39
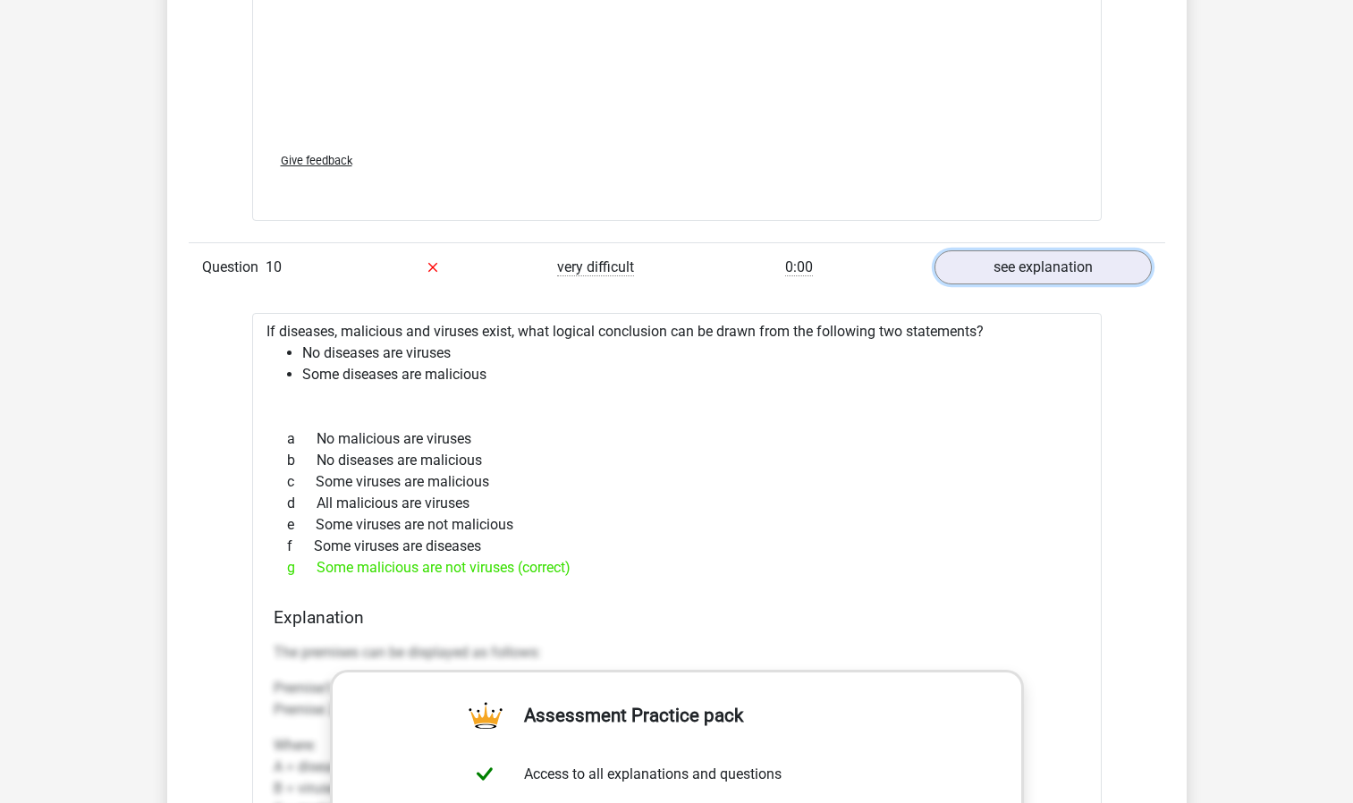
scroll to position [5838, 0]
